Goal: Find specific page/section: Find specific page/section

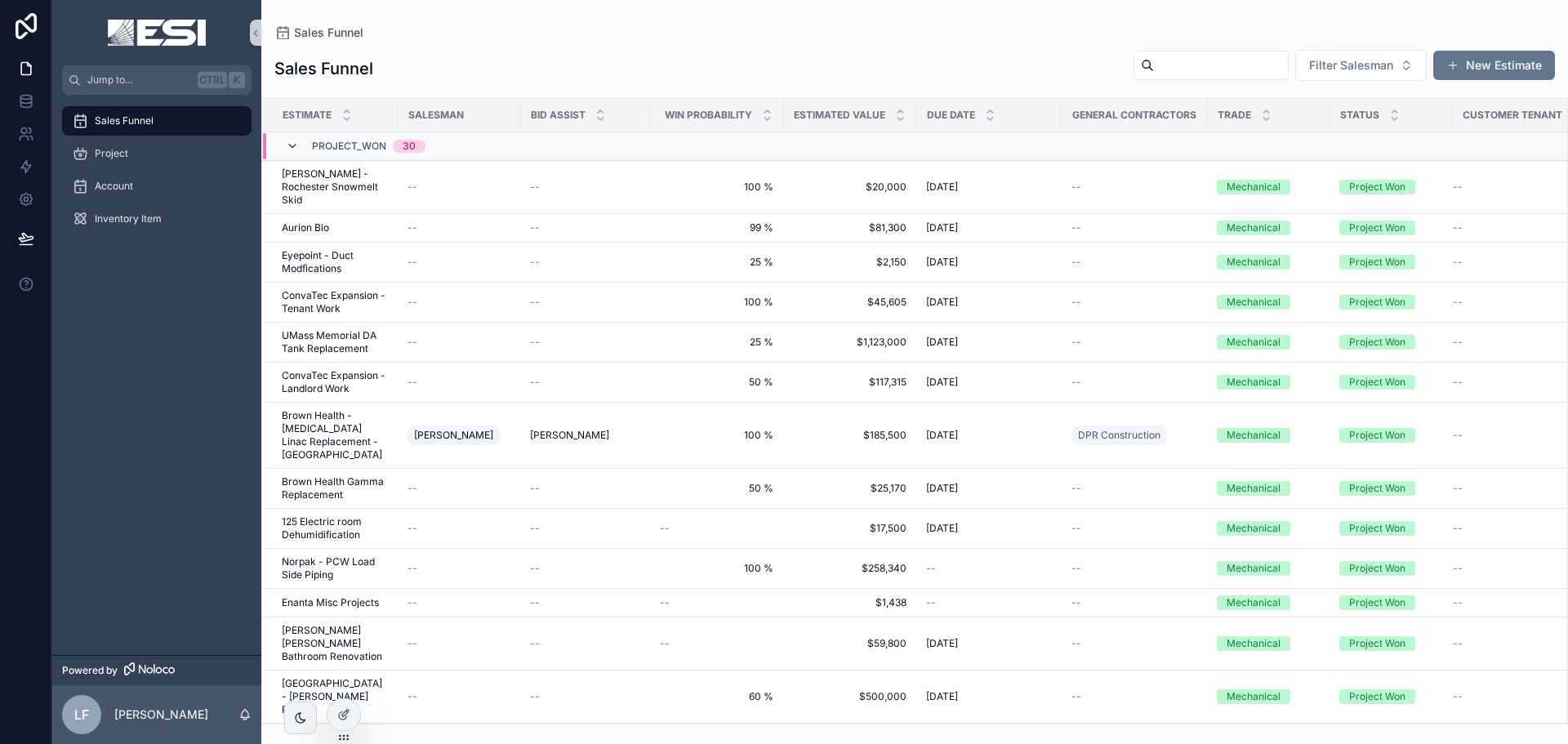
click at [294, 147] on icon "scrollable content" at bounding box center [292, 146] width 13 height 13
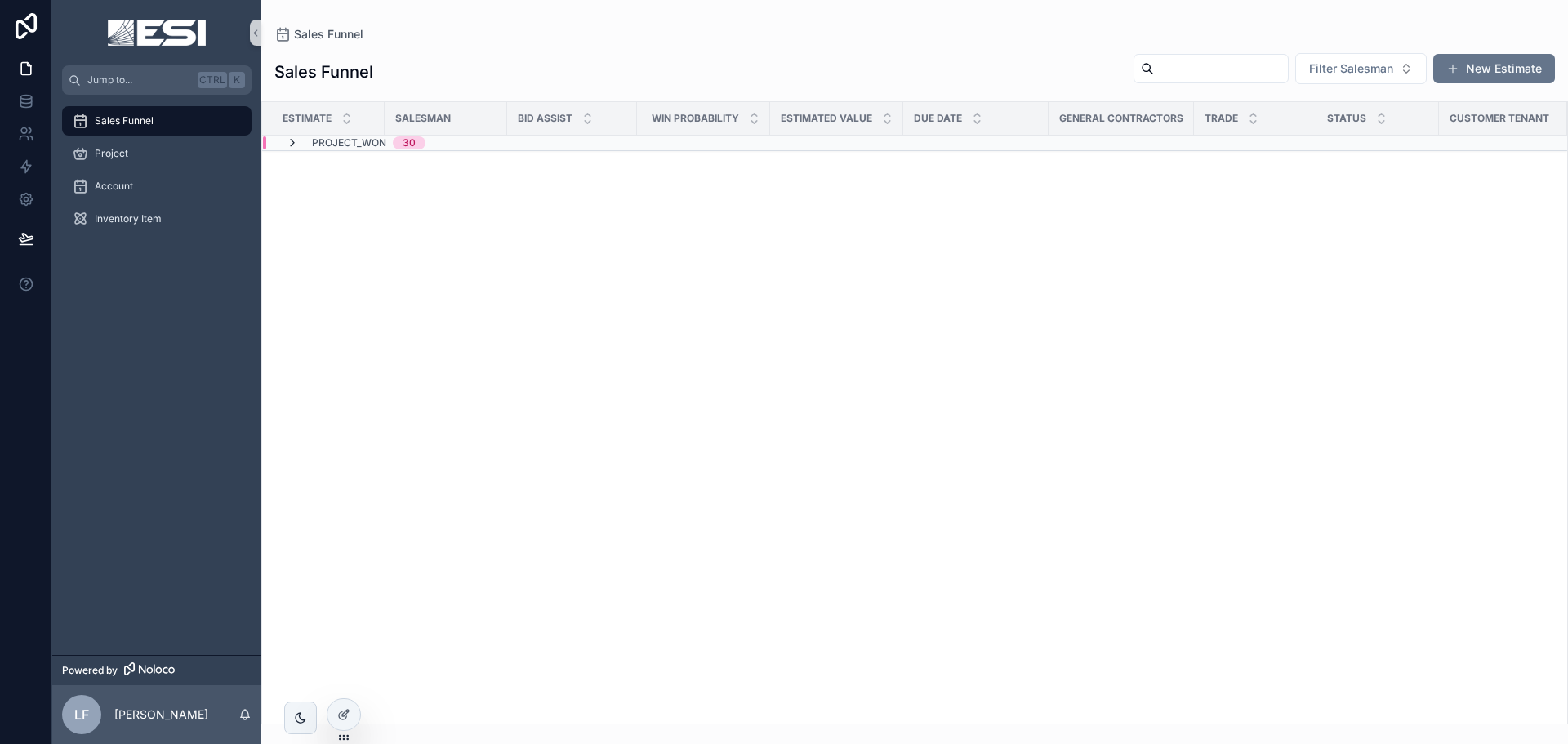
click at [293, 144] on icon "scrollable content" at bounding box center [292, 143] width 13 height 13
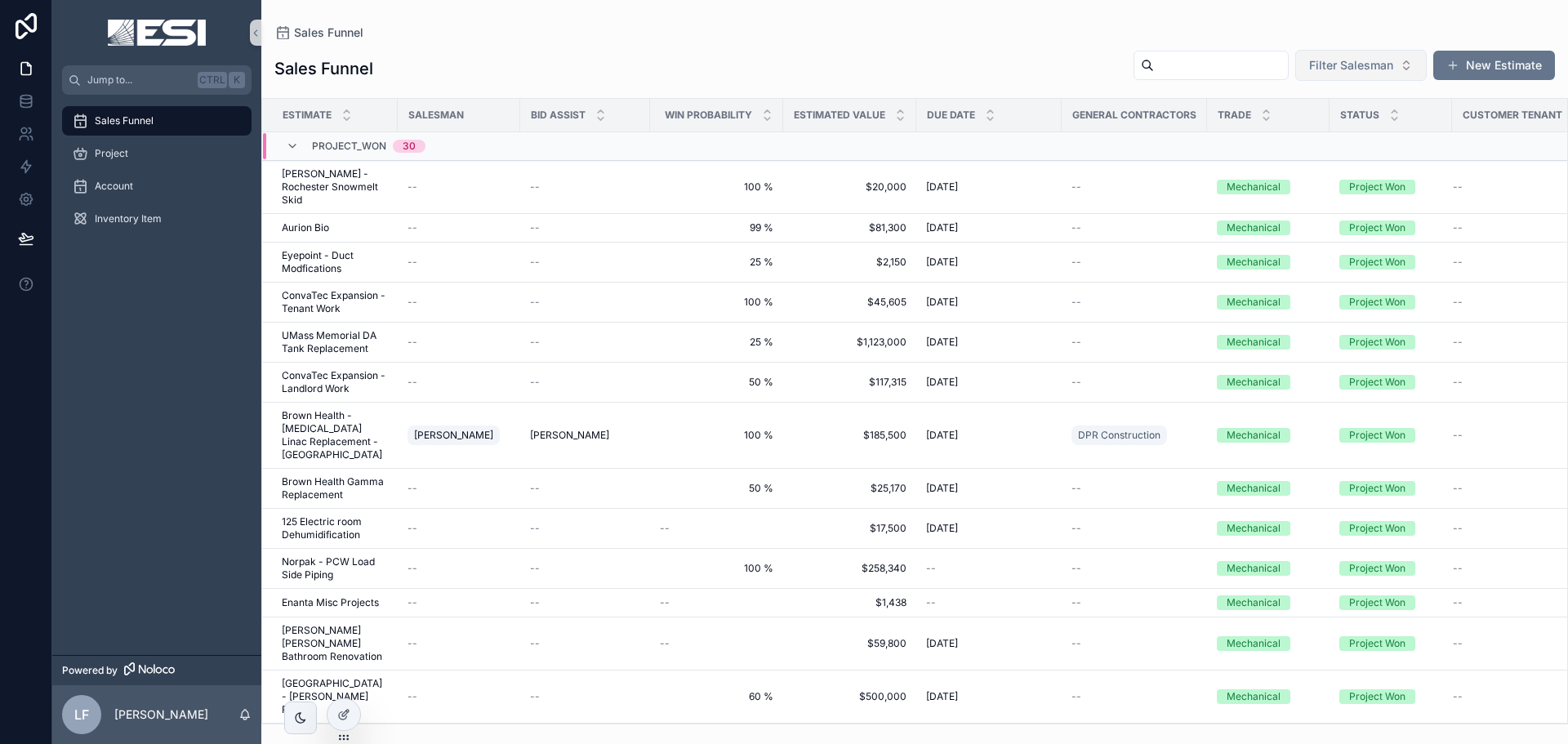
click at [1395, 64] on button "Filter Salesman" at bounding box center [1361, 65] width 132 height 31
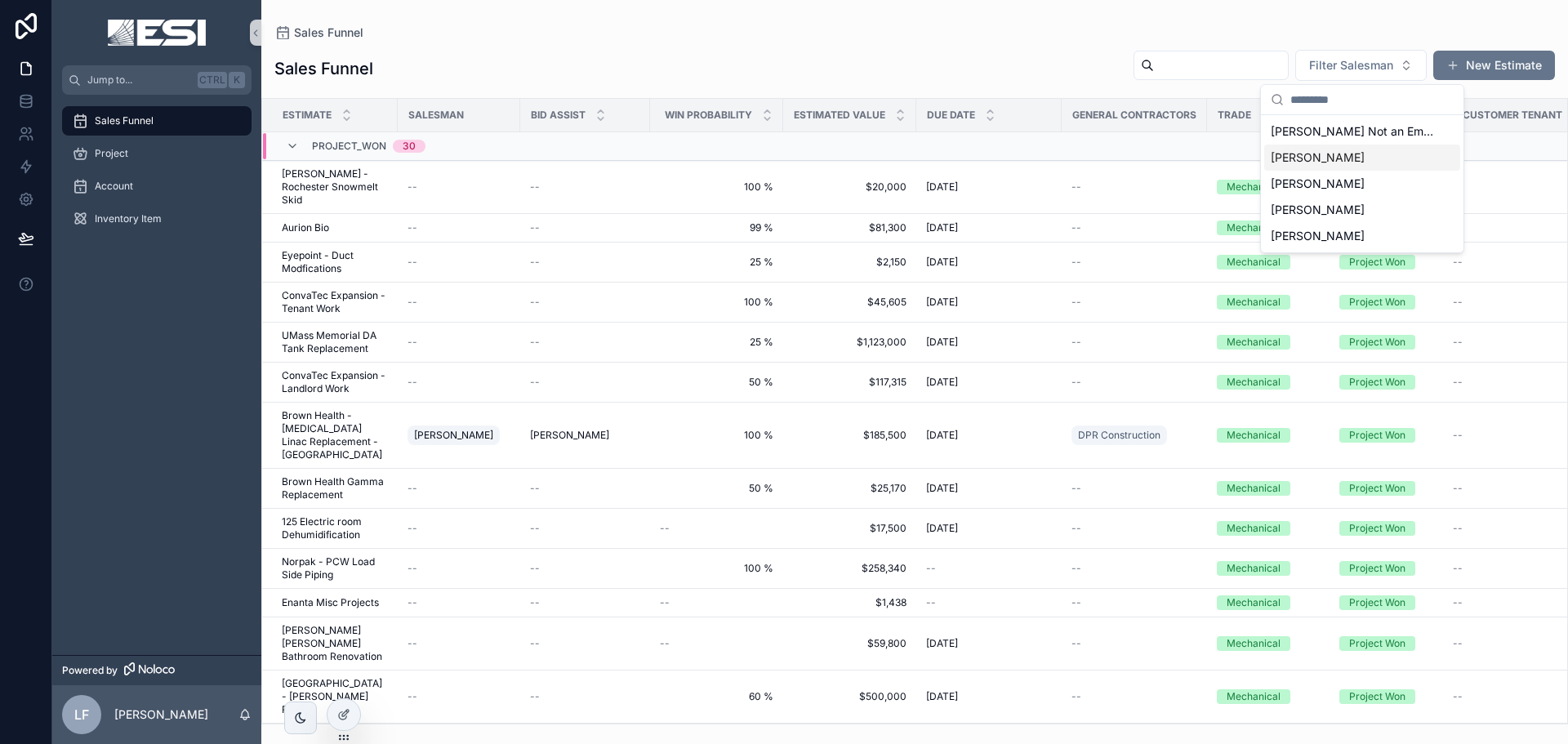
click at [1309, 165] on span "[PERSON_NAME]" at bounding box center [1318, 157] width 94 height 16
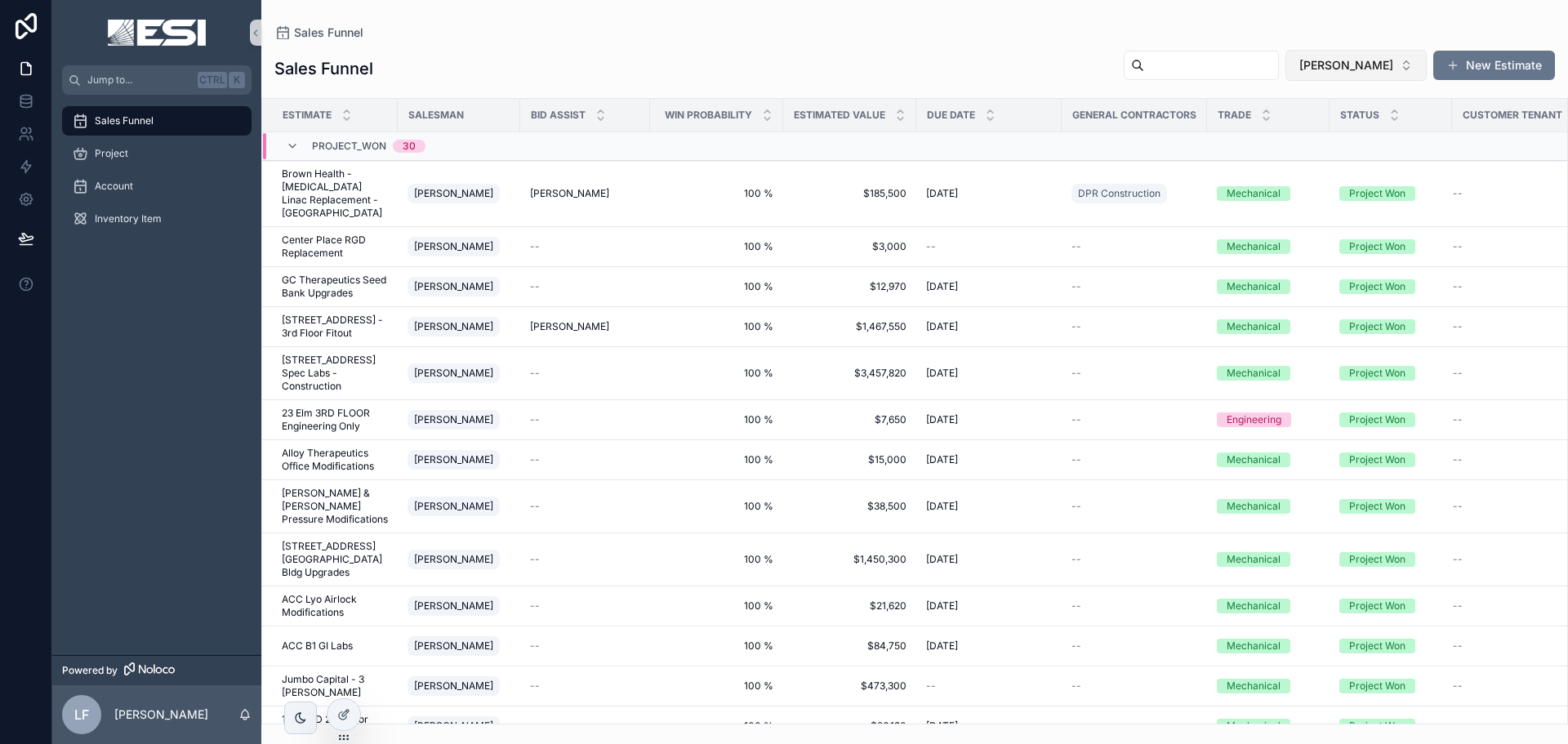
click at [1377, 65] on span "[PERSON_NAME]" at bounding box center [1347, 64] width 94 height 16
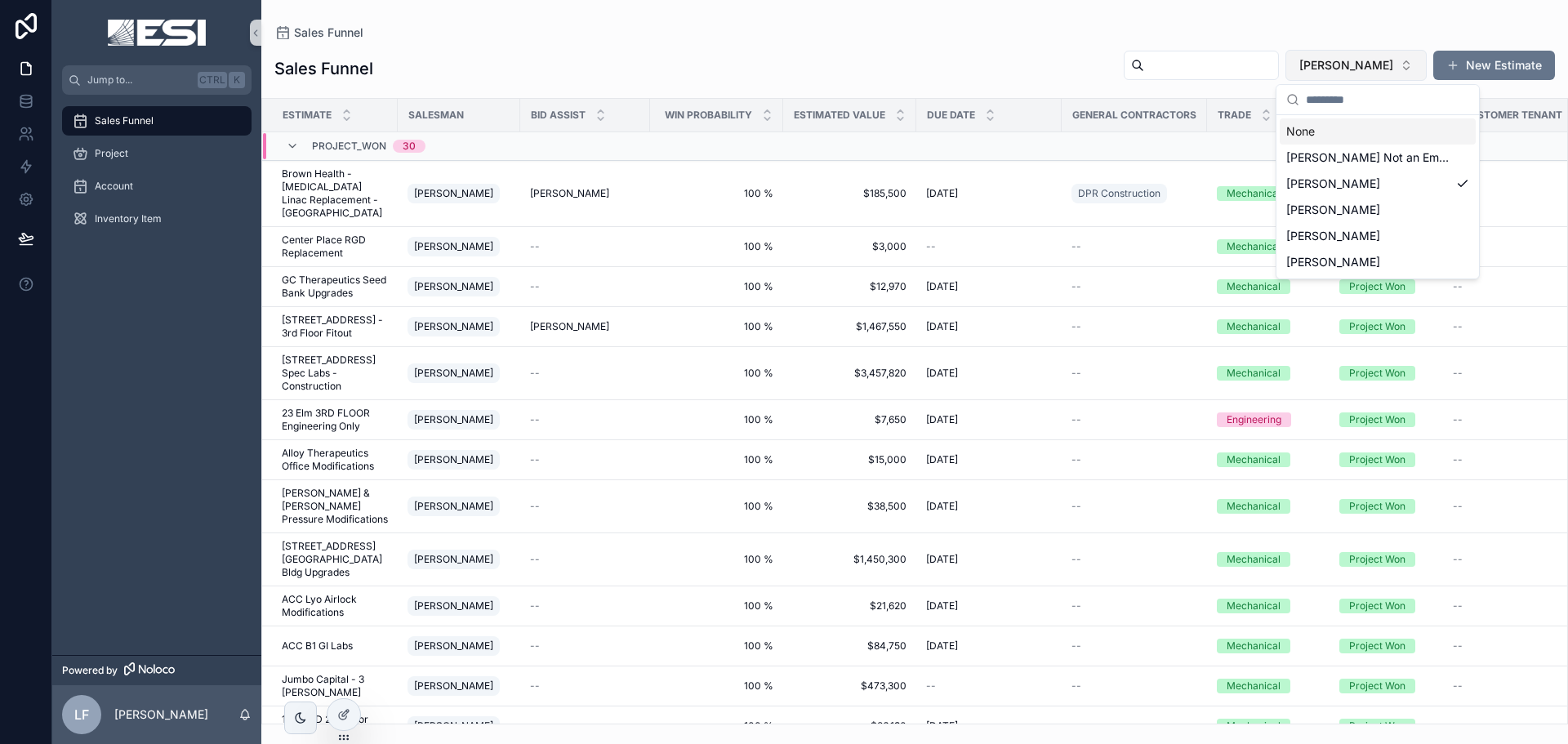
click at [1377, 65] on span "[PERSON_NAME]" at bounding box center [1347, 64] width 94 height 16
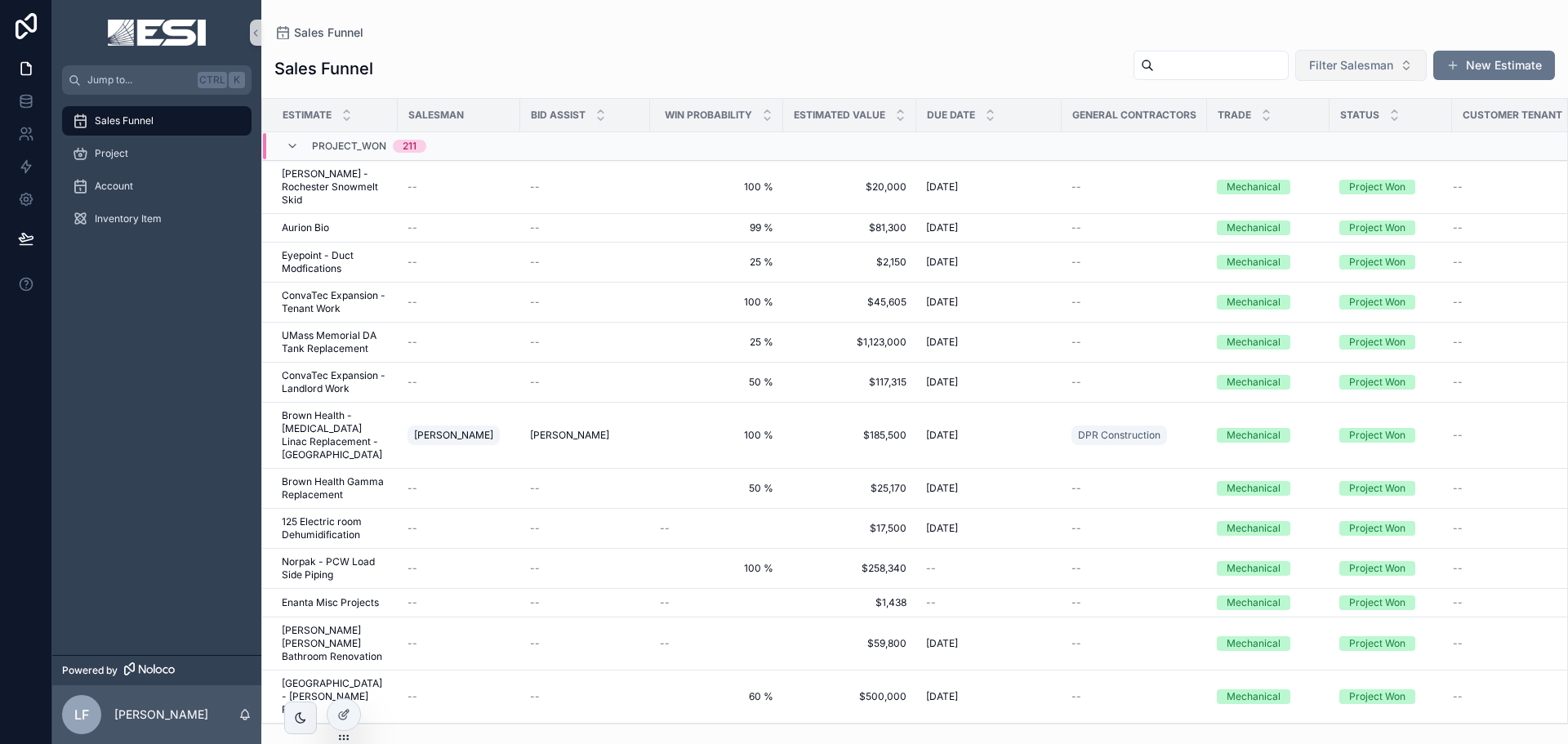
click at [1384, 64] on span "Filter Salesman" at bounding box center [1351, 64] width 84 height 16
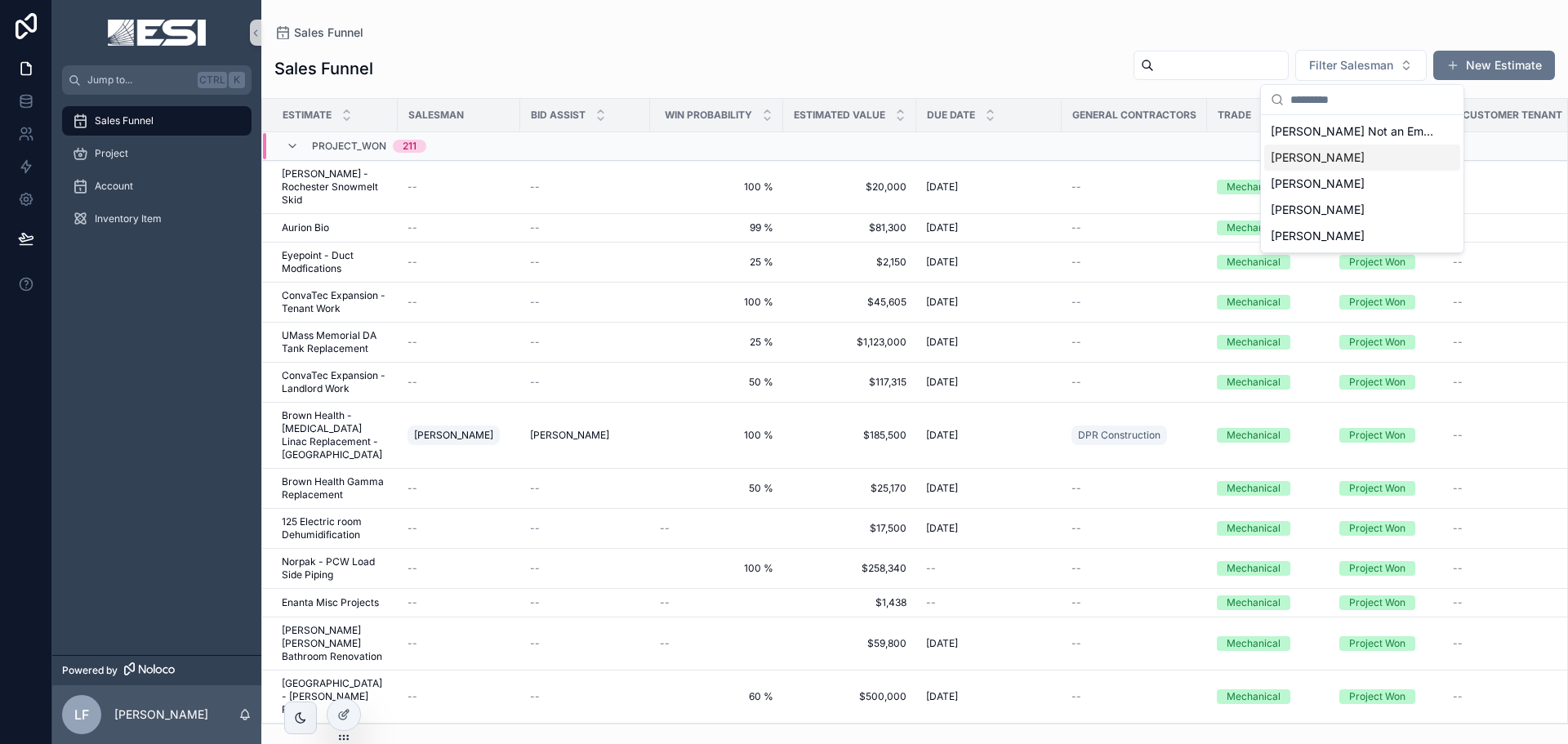
click at [1338, 157] on div "[PERSON_NAME]" at bounding box center [1362, 157] width 196 height 26
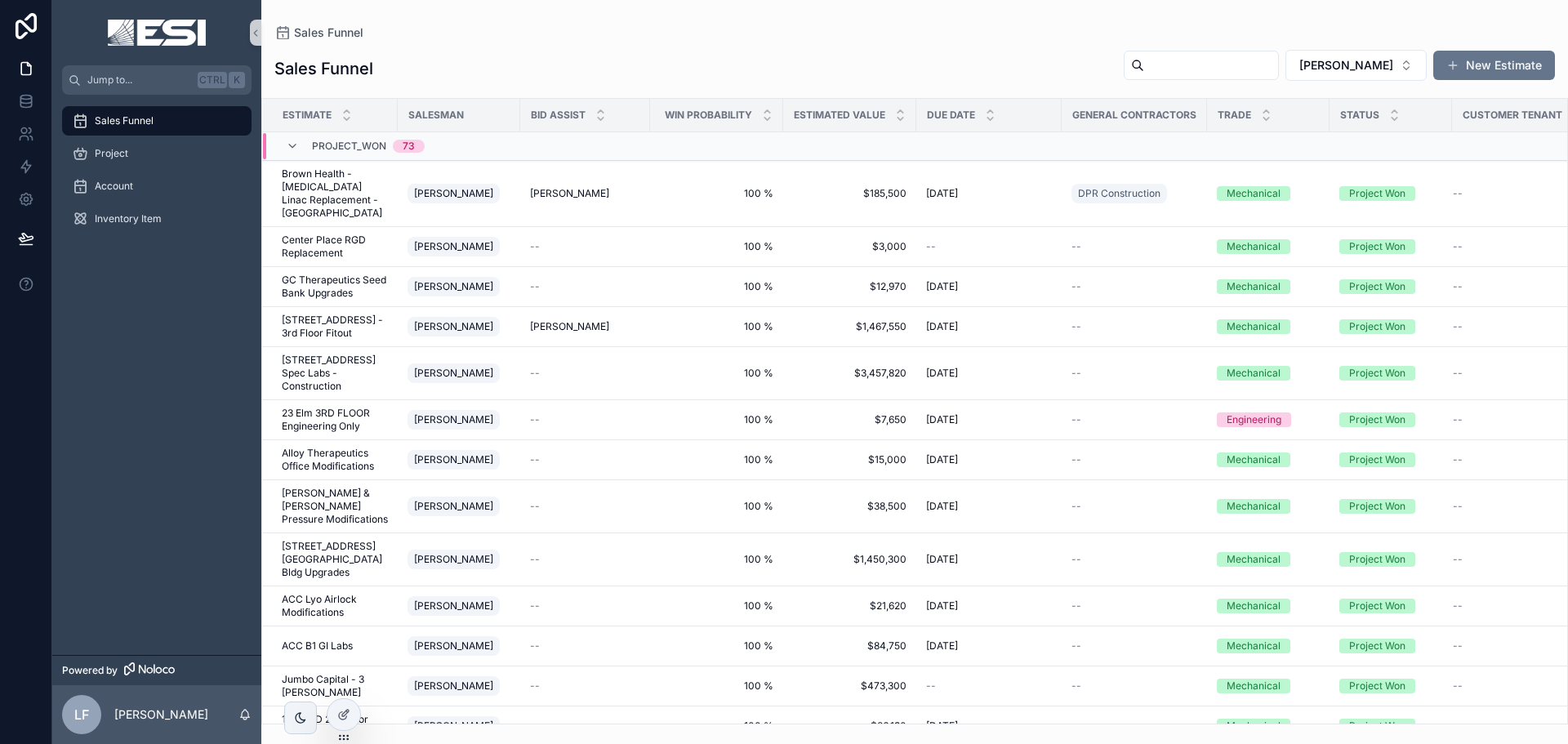
click at [292, 138] on div "PROJECT_WON 73" at bounding box center [355, 145] width 139 height 26
